Goal: Information Seeking & Learning: Learn about a topic

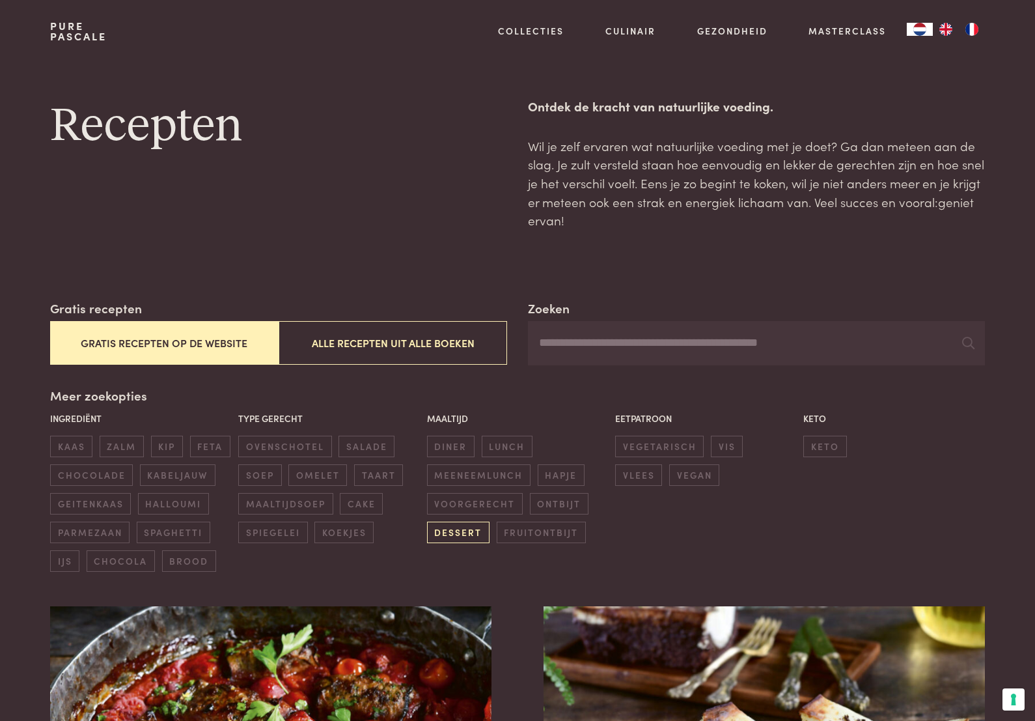
click at [460, 529] on span "dessert" at bounding box center [458, 532] width 63 height 21
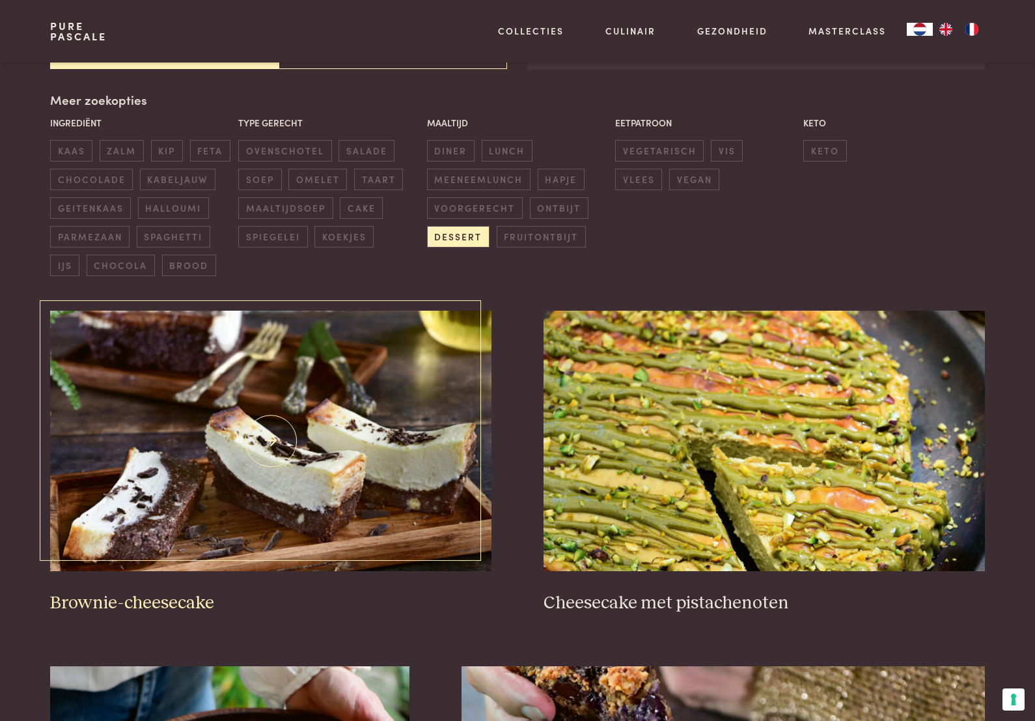
scroll to position [296, 0]
click at [91, 139] on span "kaas" at bounding box center [71, 149] width 42 height 21
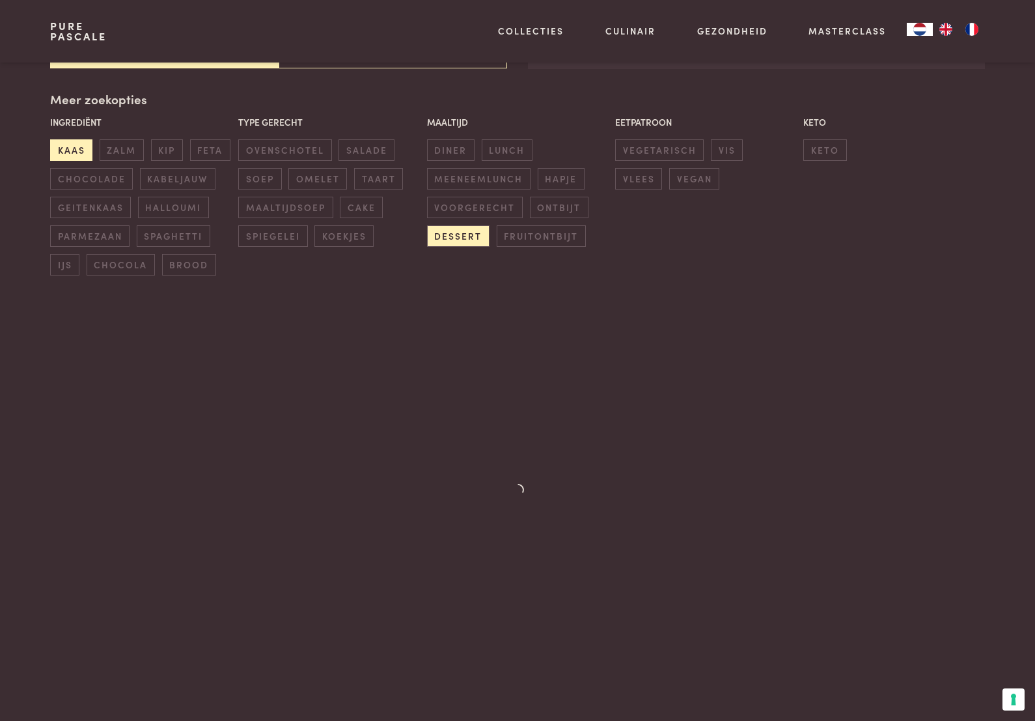
click at [87, 139] on span "kaas" at bounding box center [71, 149] width 42 height 21
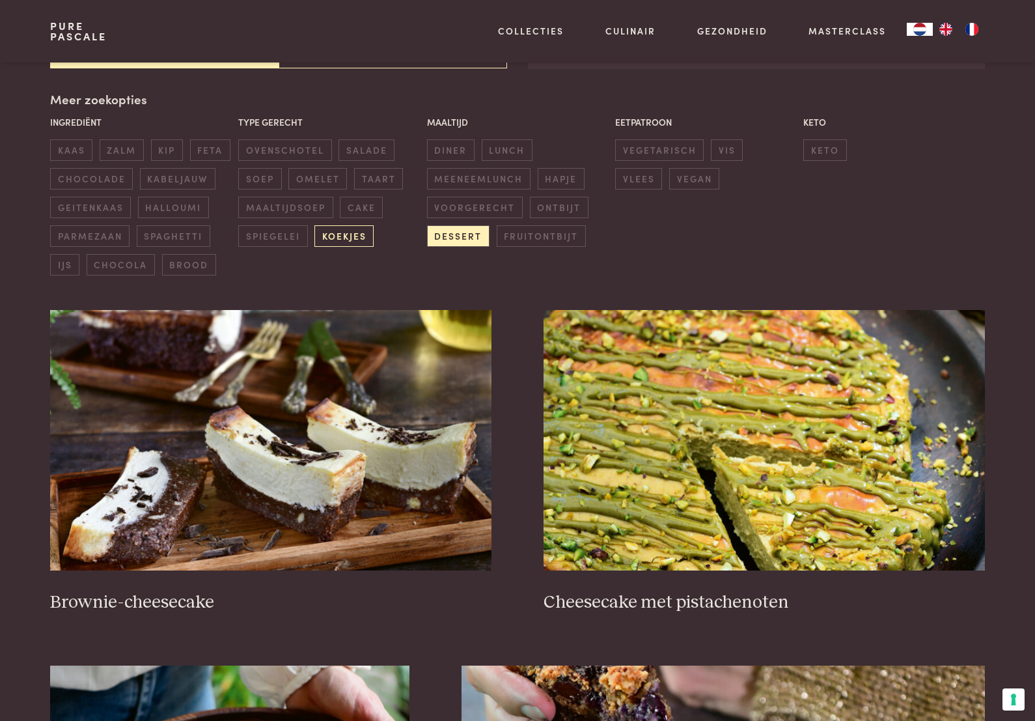
click at [356, 230] on span "koekjes" at bounding box center [343, 235] width 59 height 21
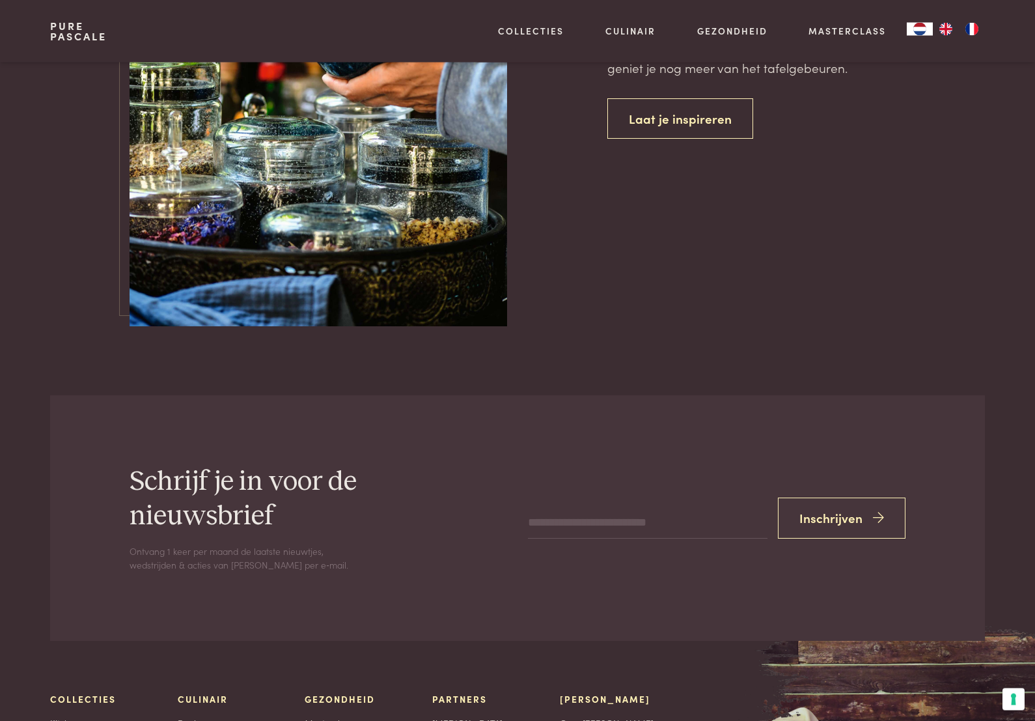
scroll to position [3373, 0]
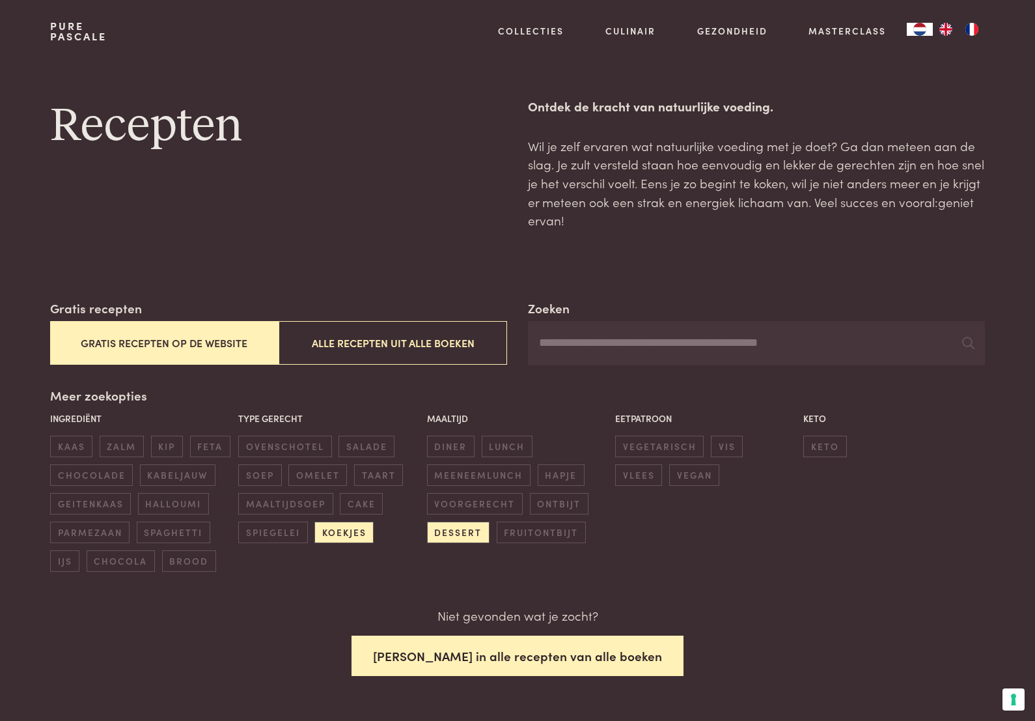
click at [583, 656] on button "Zoek in alle recepten van alle boeken" at bounding box center [518, 655] width 332 height 41
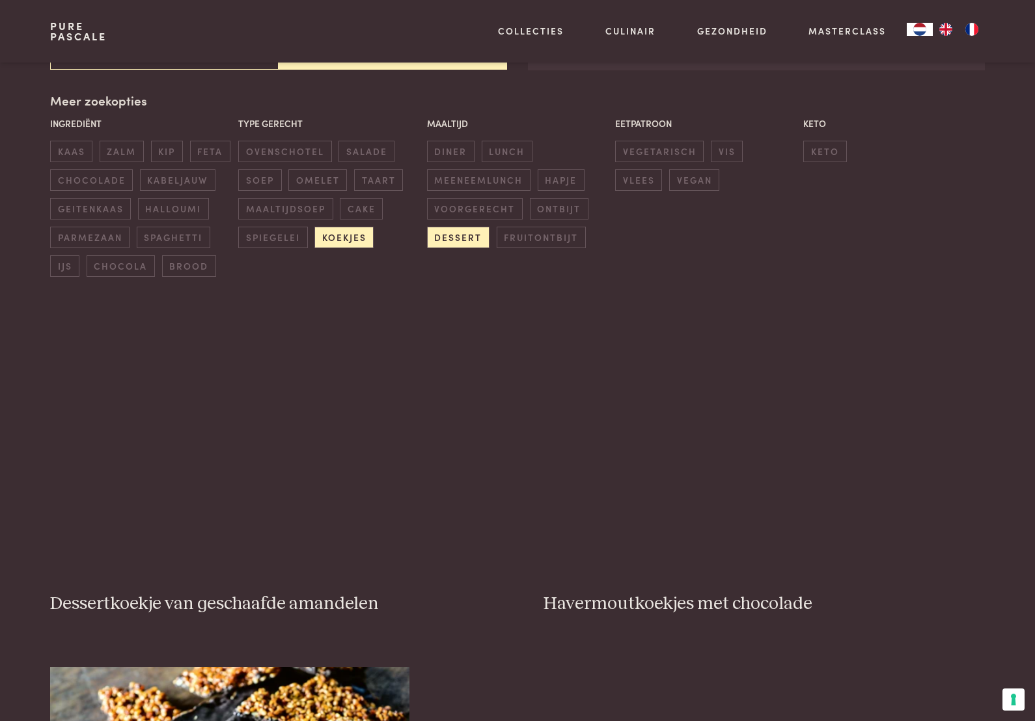
scroll to position [296, 0]
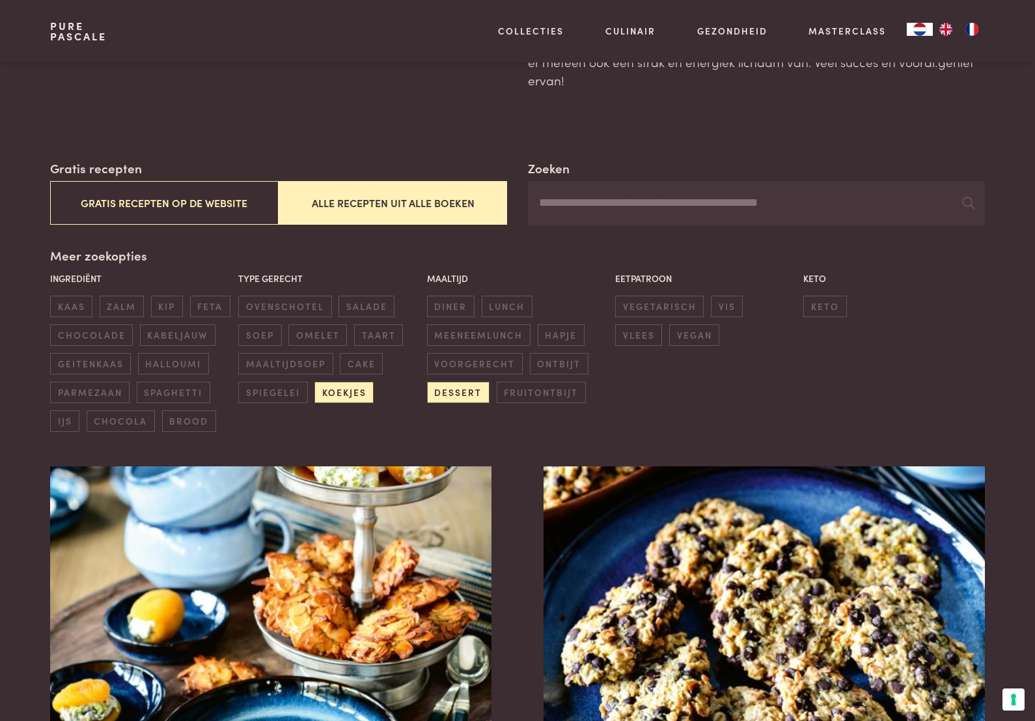
scroll to position [139, 0]
